Goal: Task Accomplishment & Management: Use online tool/utility

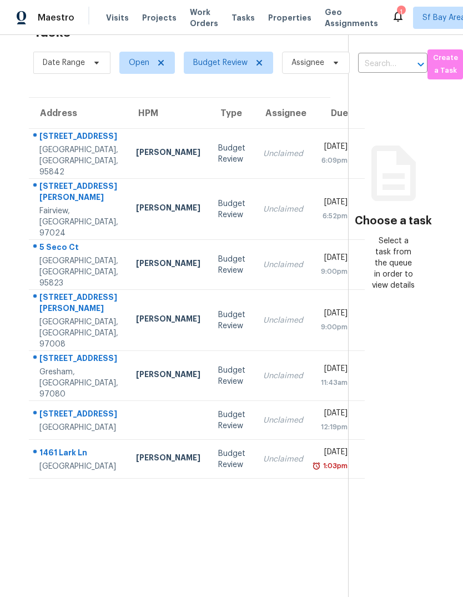
scroll to position [35, 6]
click at [54, 158] on div "[GEOGRAPHIC_DATA], [GEOGRAPHIC_DATA], 95842" at bounding box center [79, 160] width 79 height 33
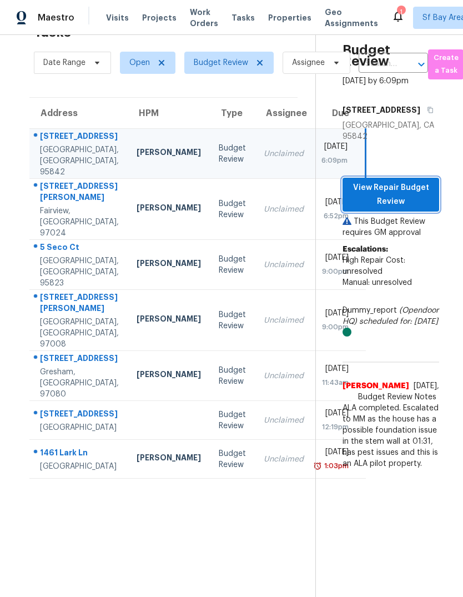
click at [401, 208] on span "View Repair Budget Review" at bounding box center [390, 194] width 79 height 27
click at [68, 205] on div "[STREET_ADDRESS][PERSON_NAME]" at bounding box center [79, 192] width 79 height 25
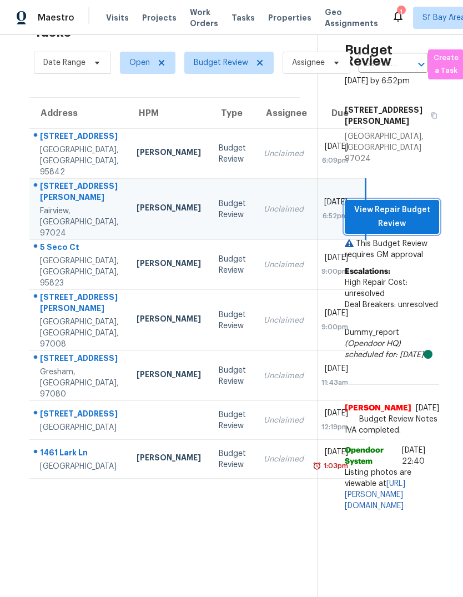
click at [380, 203] on span "View Repair Budget Review" at bounding box center [392, 216] width 77 height 27
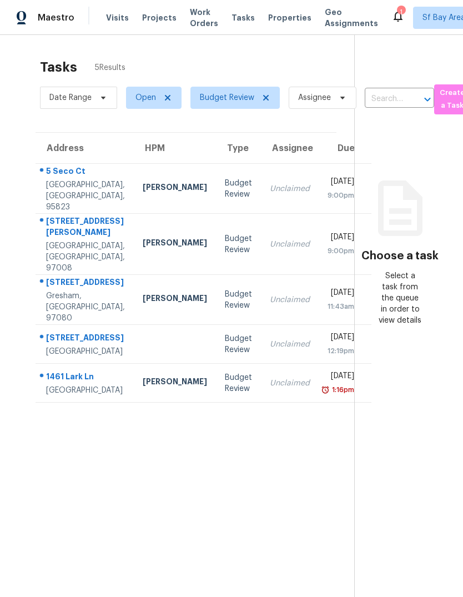
click at [64, 179] on div "5 Seco Ct" at bounding box center [85, 172] width 79 height 14
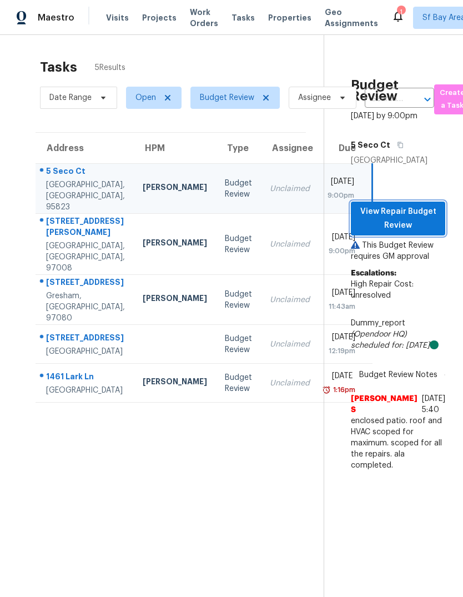
click at [397, 232] on span "View Repair Budget Review" at bounding box center [398, 218] width 77 height 27
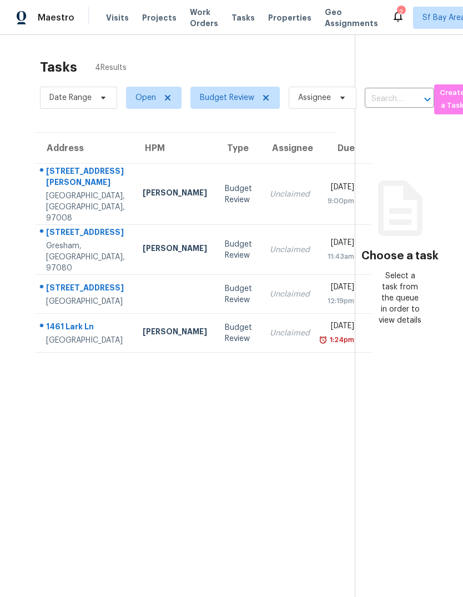
click at [54, 188] on div "12420 SW Metz St" at bounding box center [85, 177] width 79 height 25
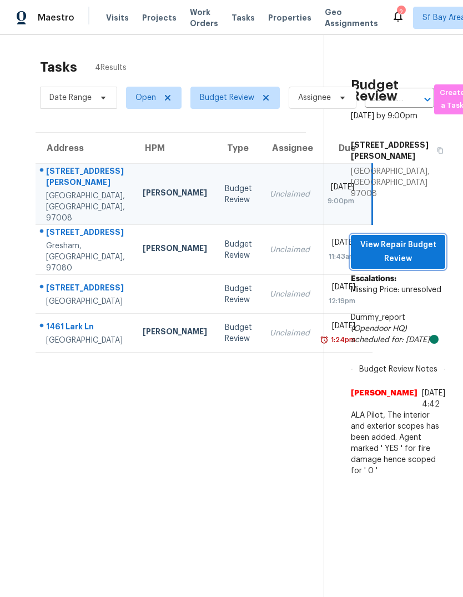
click at [407, 261] on span "View Repair Budget Review" at bounding box center [398, 251] width 77 height 27
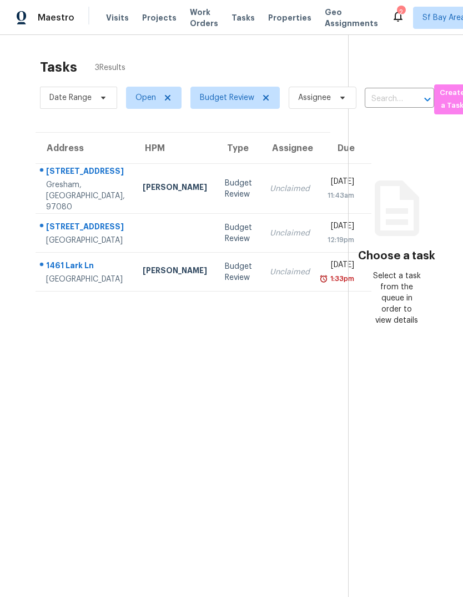
click at [73, 179] on div "[STREET_ADDRESS]" at bounding box center [85, 172] width 79 height 14
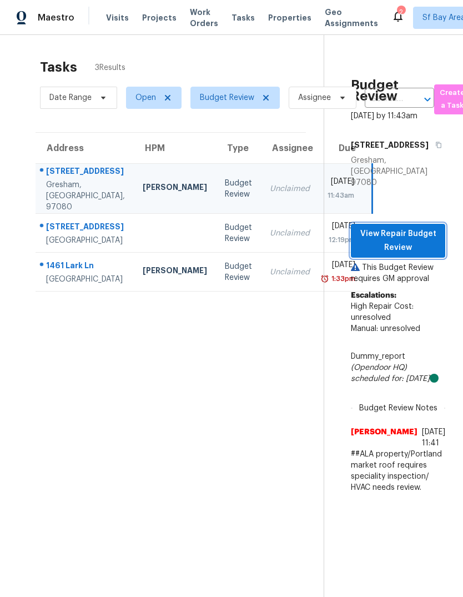
click at [408, 254] on span "View Repair Budget Review" at bounding box center [398, 240] width 77 height 27
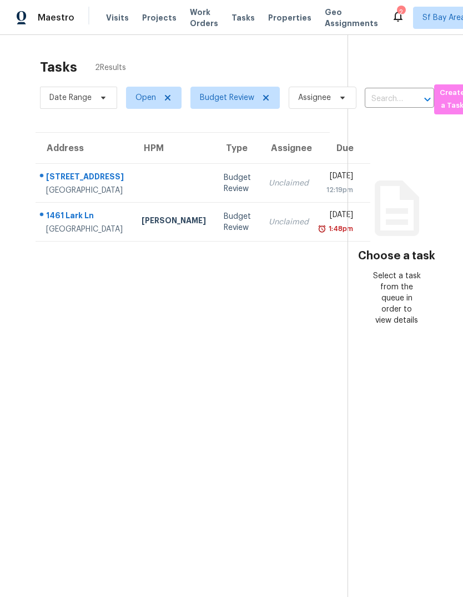
click at [80, 235] on div "[GEOGRAPHIC_DATA]" at bounding box center [85, 229] width 78 height 11
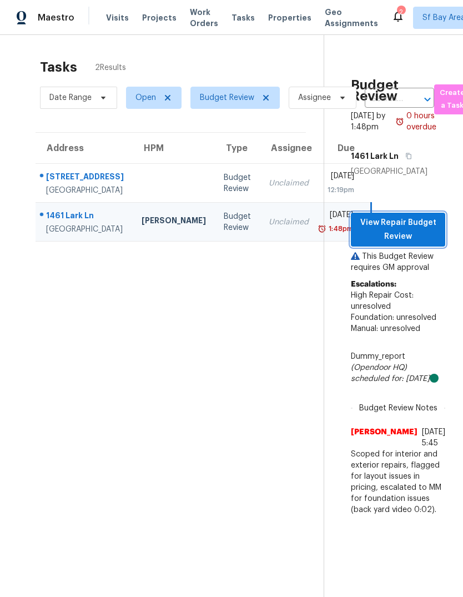
click at [407, 243] on span "View Repair Budget Review" at bounding box center [398, 229] width 77 height 27
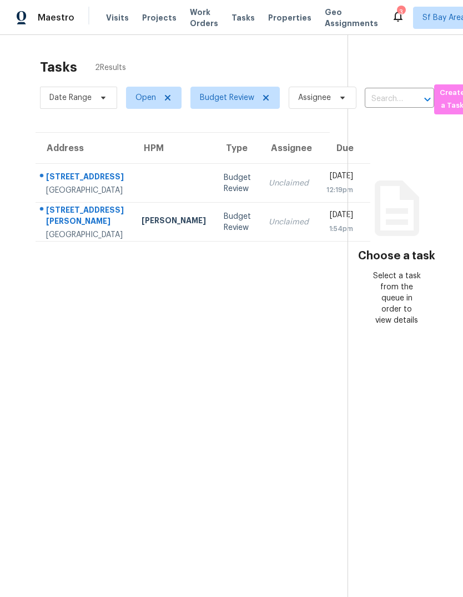
click at [100, 240] on div "[GEOGRAPHIC_DATA]" at bounding box center [85, 234] width 78 height 11
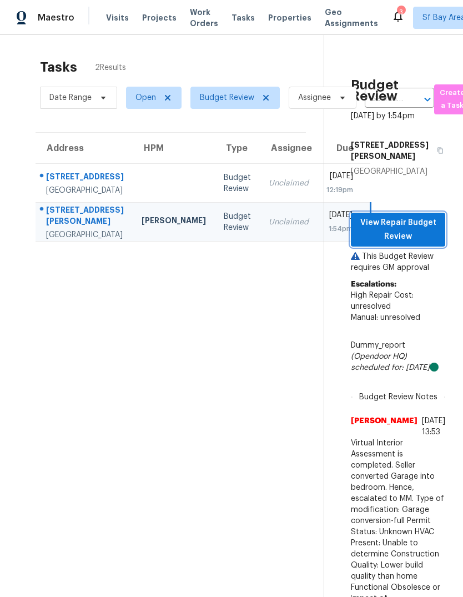
click at [398, 230] on span "View Repair Budget Review" at bounding box center [398, 229] width 77 height 27
